Goal: Transaction & Acquisition: Purchase product/service

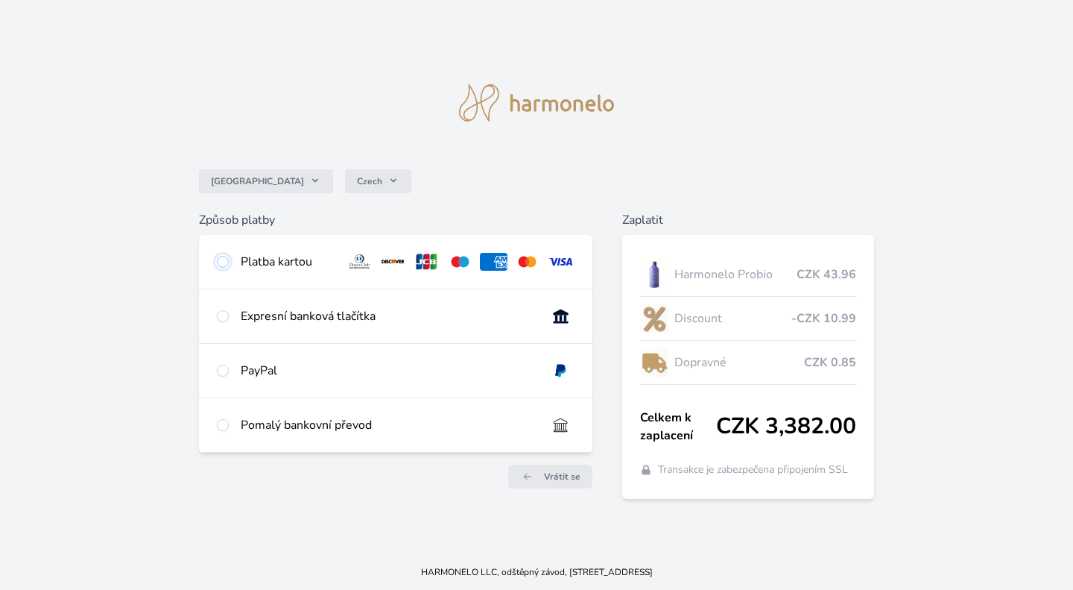
click at [221, 256] on input "radio" at bounding box center [223, 262] width 12 height 12
radio input "true"
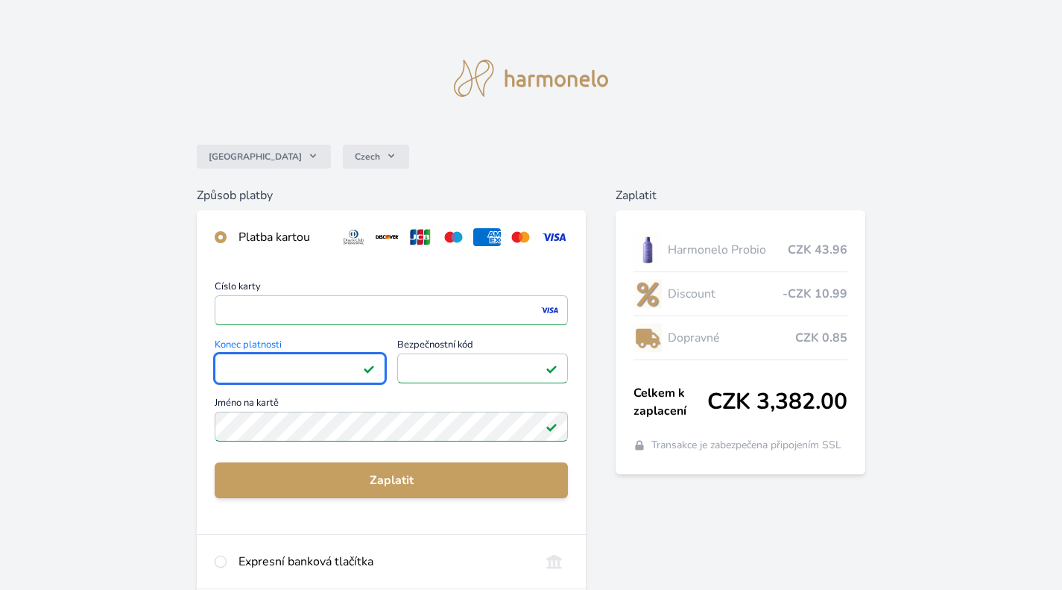
click at [374, 479] on span "Zaplatit" at bounding box center [392, 480] width 330 height 18
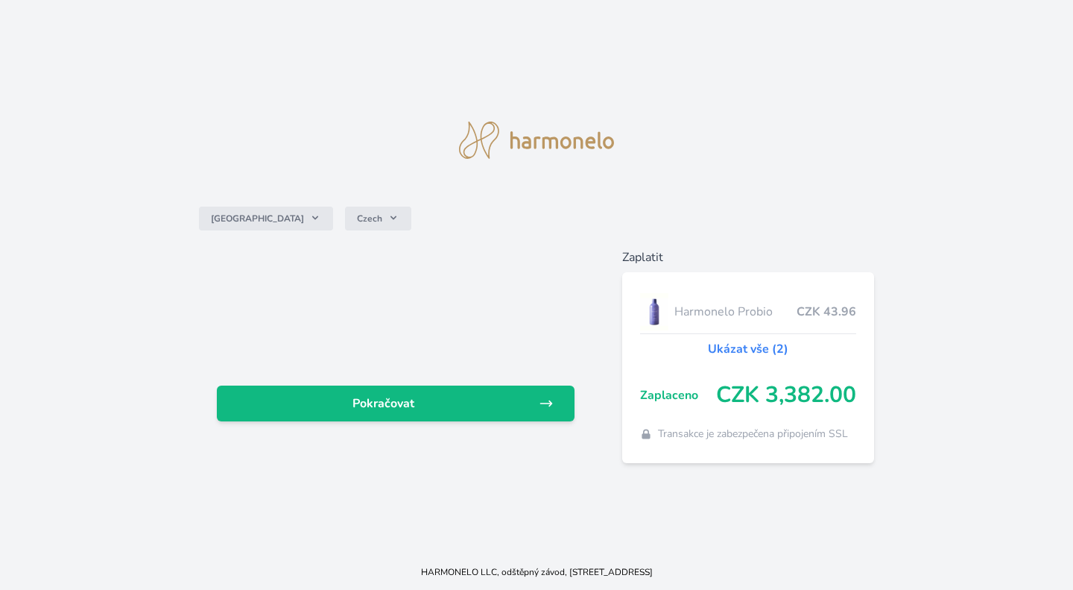
click at [408, 406] on span "Pokračovat" at bounding box center [384, 403] width 310 height 18
